Goal: Check status: Check status

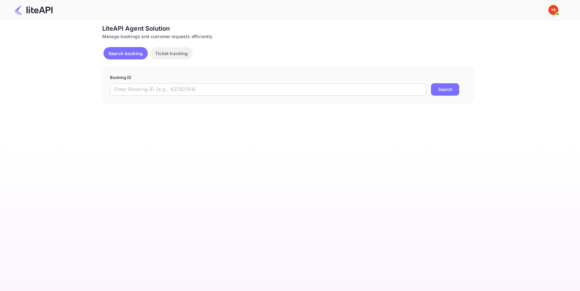
click at [210, 91] on input "text" at bounding box center [268, 89] width 316 height 12
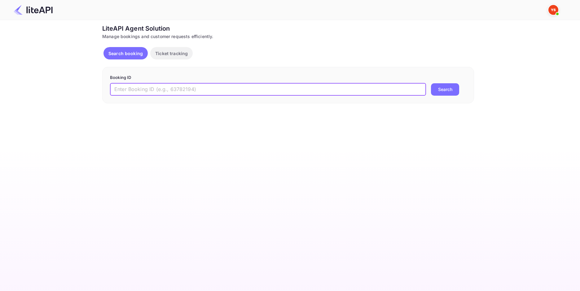
paste input "8822205"
type input "8822205"
click at [443, 89] on button "Search" at bounding box center [445, 89] width 28 height 12
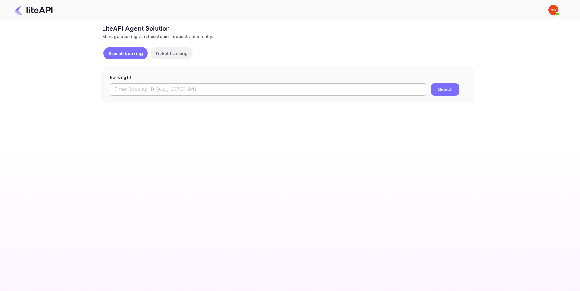
click at [195, 93] on input "text" at bounding box center [268, 89] width 316 height 12
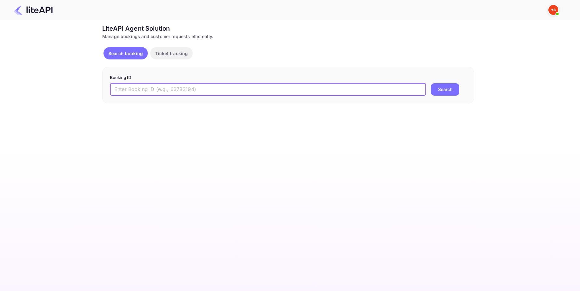
paste input "9055296"
type input "9055296"
click at [441, 92] on button "Search" at bounding box center [445, 89] width 28 height 12
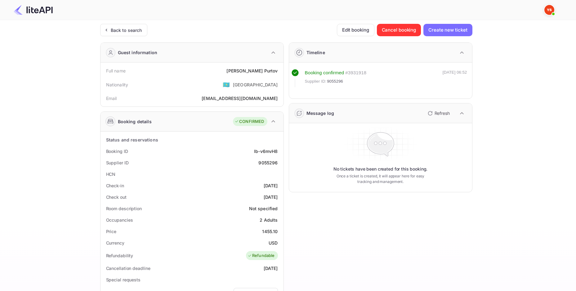
click at [267, 72] on div "Anton Purtov" at bounding box center [251, 71] width 51 height 7
copy div "Anton Purtov"
click at [271, 235] on div "Price 1455.10" at bounding box center [192, 231] width 178 height 11
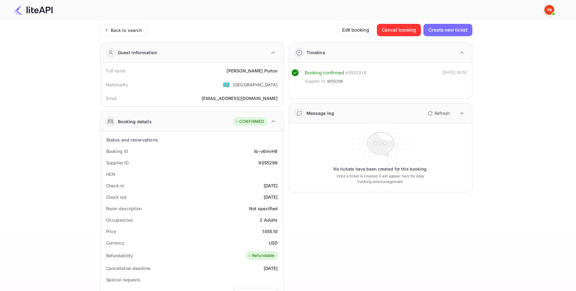
click at [271, 233] on div "1455.10" at bounding box center [270, 232] width 16 height 7
copy div "1455.10"
click at [271, 240] on div "USD" at bounding box center [273, 243] width 9 height 7
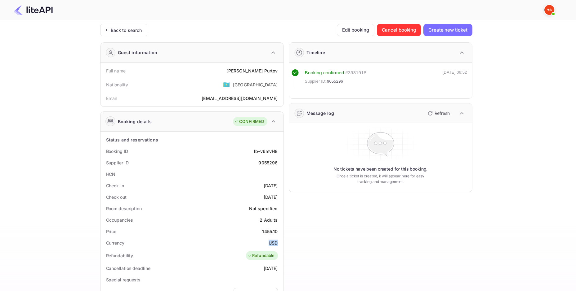
copy div "USD"
